Goal: Information Seeking & Learning: Learn about a topic

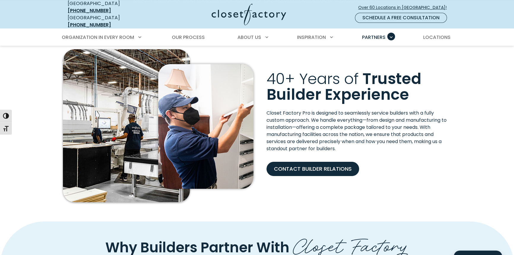
scroll to position [54, 0]
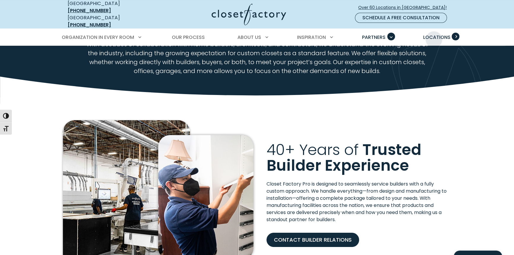
click at [434, 35] on span "Locations" at bounding box center [436, 37] width 27 height 7
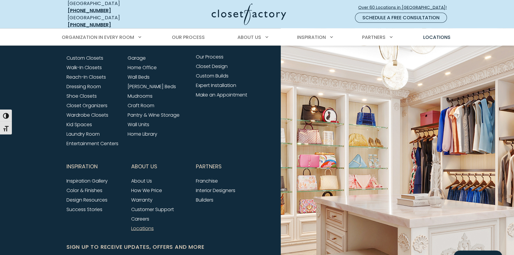
scroll to position [1520, 0]
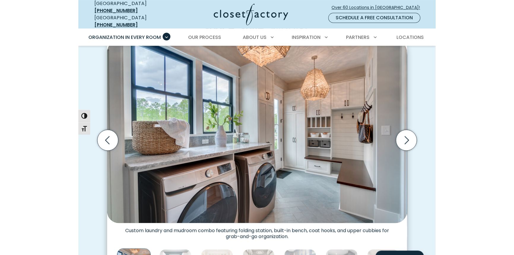
scroll to position [162, 0]
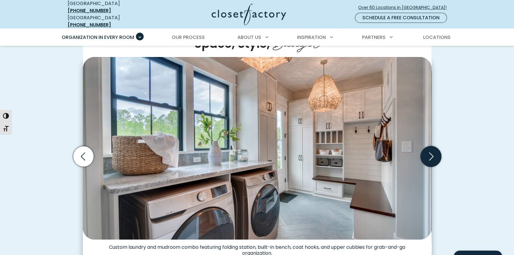
click at [428, 151] on icon "Next slide" at bounding box center [430, 156] width 21 height 21
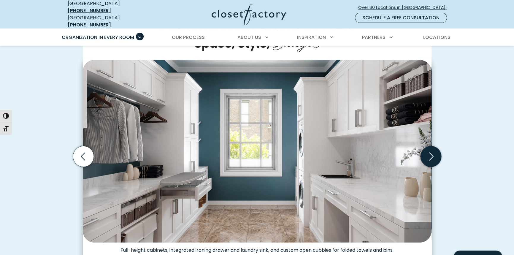
click at [428, 151] on icon "Next slide" at bounding box center [430, 156] width 21 height 21
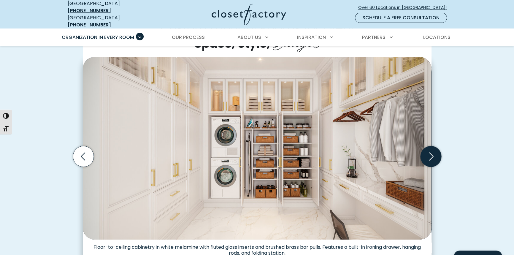
click at [428, 151] on icon "Next slide" at bounding box center [430, 156] width 21 height 21
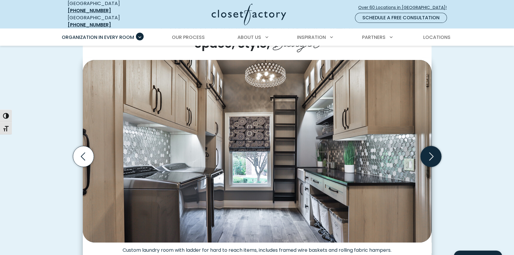
click at [428, 151] on icon "Next slide" at bounding box center [430, 156] width 21 height 21
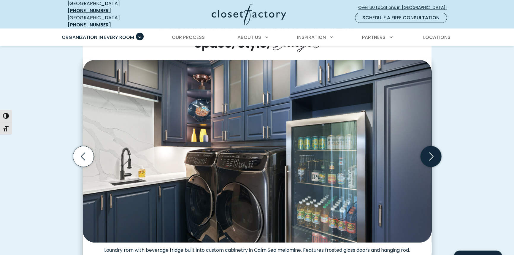
click at [428, 151] on icon "Next slide" at bounding box center [430, 156] width 21 height 21
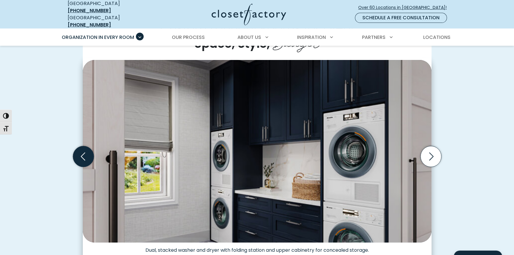
click at [88, 151] on icon "Previous slide" at bounding box center [83, 156] width 21 height 21
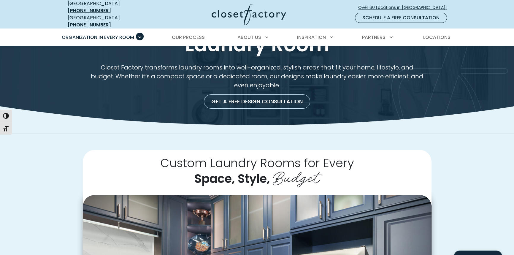
scroll to position [0, 0]
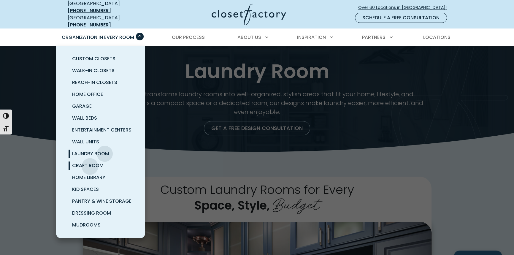
click at [90, 162] on span "Craft Room" at bounding box center [87, 165] width 31 height 7
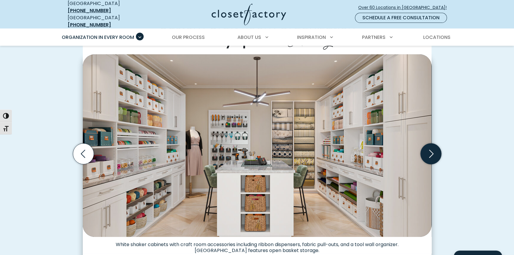
click at [436, 146] on icon "Next slide" at bounding box center [430, 153] width 21 height 21
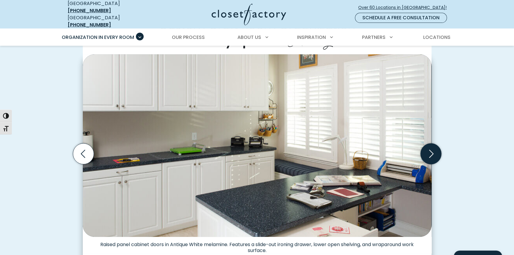
click at [436, 146] on icon "Next slide" at bounding box center [430, 153] width 21 height 21
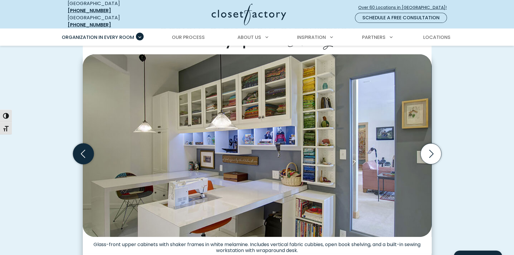
click at [93, 147] on icon "Previous slide" at bounding box center [83, 153] width 21 height 21
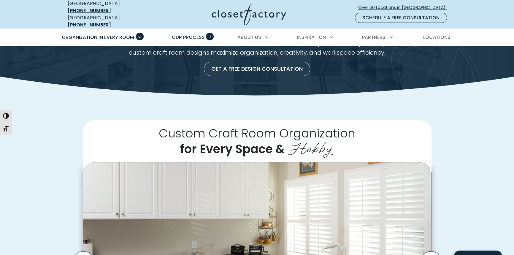
scroll to position [27, 0]
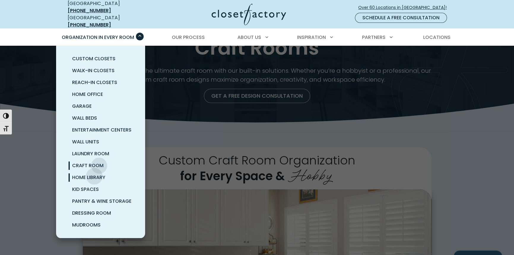
click at [93, 174] on span "Home Library" at bounding box center [88, 177] width 33 height 7
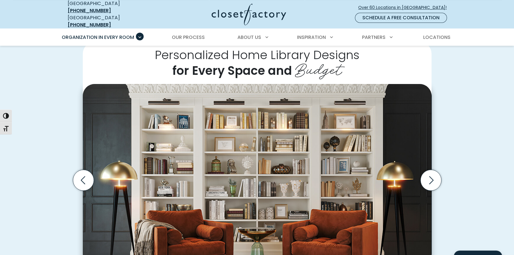
scroll to position [135, 0]
click at [435, 178] on icon "Next slide" at bounding box center [430, 179] width 21 height 21
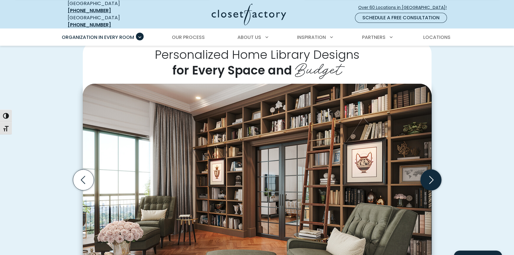
click at [435, 178] on icon "Next slide" at bounding box center [430, 179] width 21 height 21
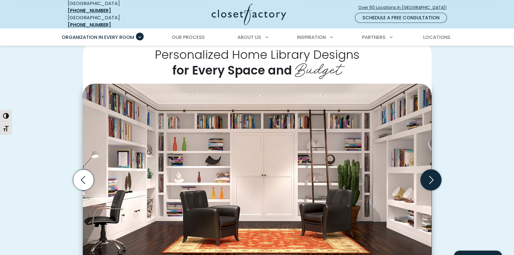
click at [435, 178] on icon "Next slide" at bounding box center [430, 179] width 21 height 21
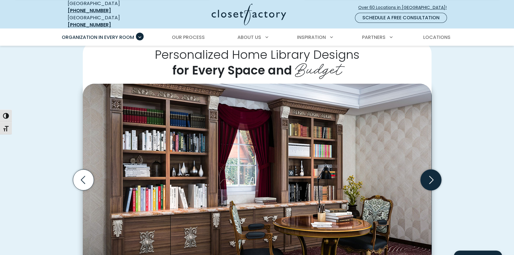
click at [435, 178] on icon "Next slide" at bounding box center [430, 179] width 21 height 21
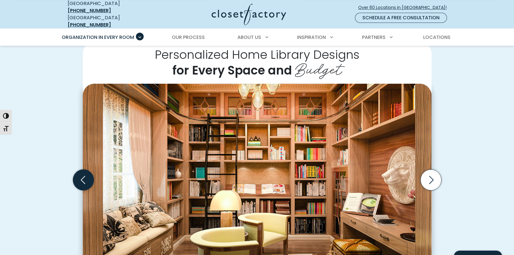
click at [94, 178] on icon "Previous slide" at bounding box center [84, 180] width 26 height 26
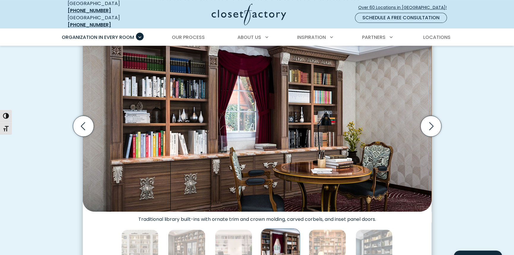
scroll to position [189, 0]
click at [431, 120] on icon "Next slide" at bounding box center [430, 125] width 21 height 21
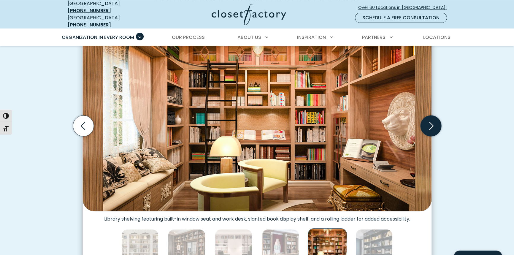
click at [431, 120] on icon "Next slide" at bounding box center [430, 125] width 21 height 21
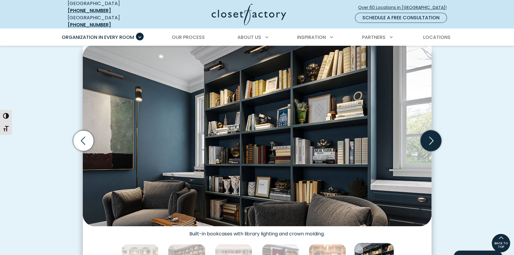
scroll to position [162, 0]
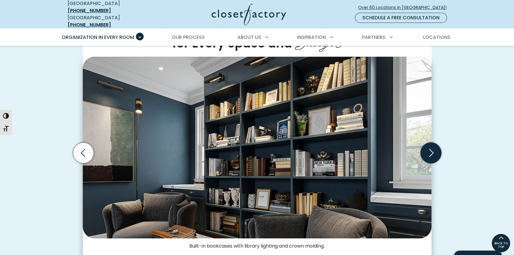
click at [433, 146] on icon "Next slide" at bounding box center [430, 152] width 21 height 21
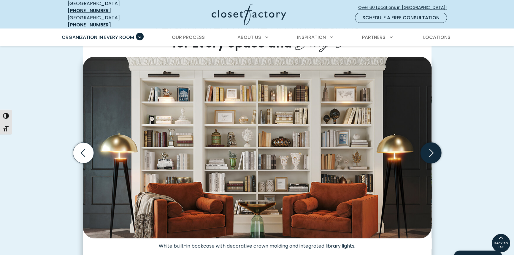
click at [433, 146] on icon "Next slide" at bounding box center [430, 152] width 21 height 21
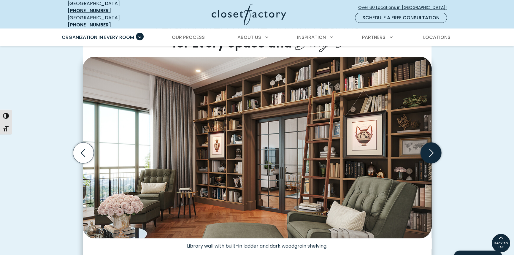
click at [433, 146] on icon "Next slide" at bounding box center [430, 152] width 21 height 21
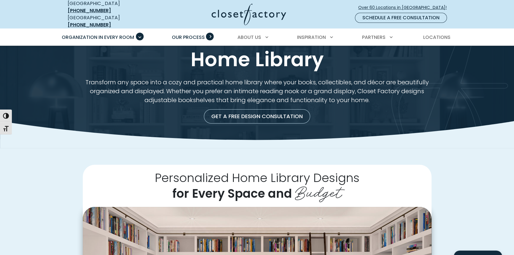
scroll to position [0, 0]
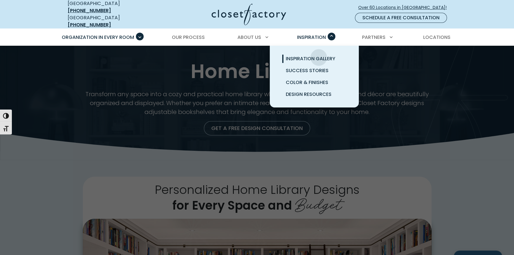
click at [319, 55] on span "Inspiration Gallery" at bounding box center [311, 58] width 50 height 7
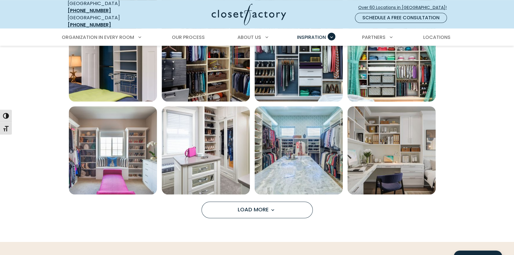
scroll to position [485, 0]
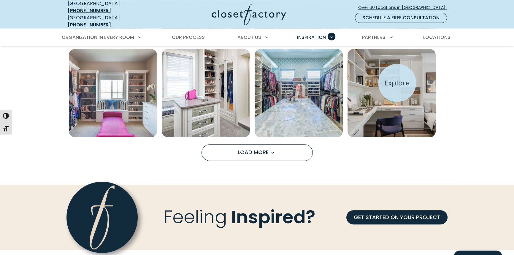
click at [391, 77] on img "Open inspiration gallery to preview enlarged image" at bounding box center [391, 93] width 88 height 88
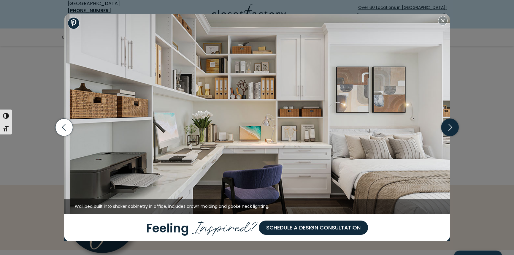
click at [446, 125] on icon "button" at bounding box center [450, 128] width 18 height 18
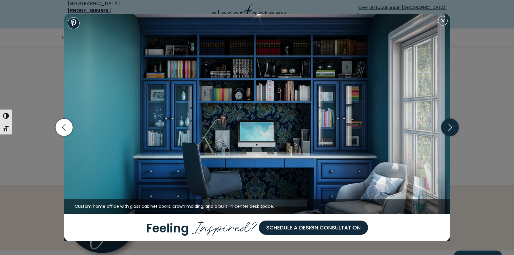
click at [446, 125] on icon "button" at bounding box center [450, 128] width 18 height 18
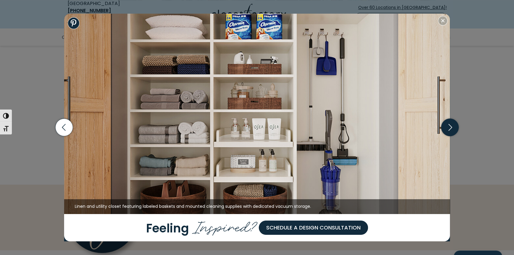
click at [446, 125] on icon "button" at bounding box center [450, 128] width 18 height 18
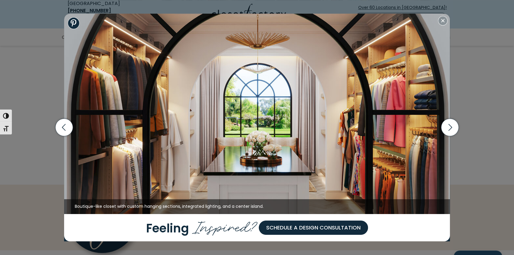
click at [498, 97] on div "Wall bed built into shaker cabinetry in office, includes crown molding and goos…" at bounding box center [257, 127] width 514 height 255
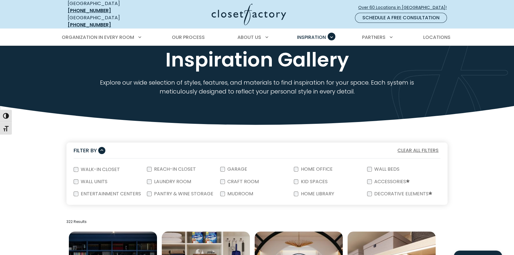
scroll to position [0, 0]
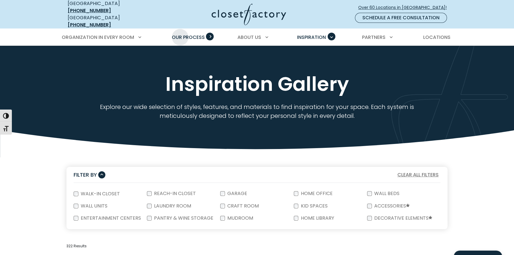
drag, startPoint x: 180, startPoint y: 32, endPoint x: 184, endPoint y: 34, distance: 4.3
click at [180, 34] on span "Our Process" at bounding box center [188, 37] width 33 height 7
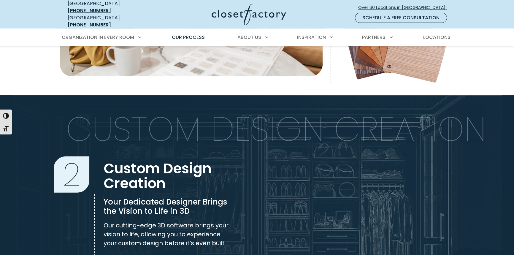
scroll to position [404, 0]
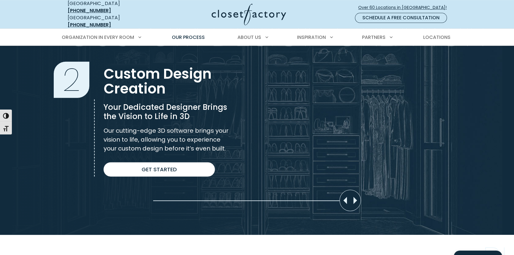
drag, startPoint x: 348, startPoint y: 202, endPoint x: 395, endPoint y: 185, distance: 49.6
click at [395, 185] on div "Slider moved to 0%" at bounding box center [257, 118] width 514 height 234
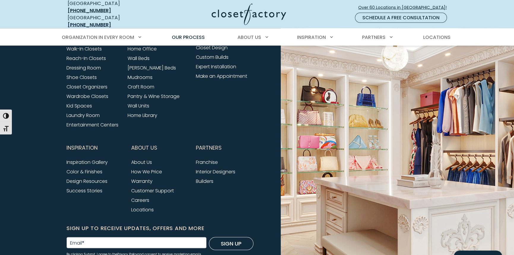
scroll to position [1486, 0]
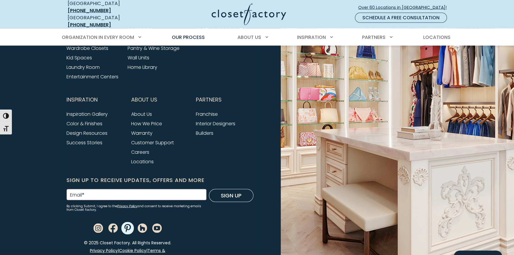
click at [122, 222] on use "Pinterest" at bounding box center [127, 228] width 12 height 12
